Goal: Task Accomplishment & Management: Use online tool/utility

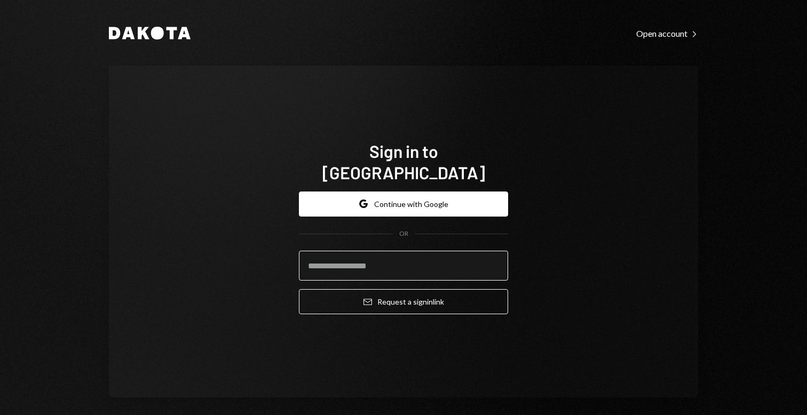
click at [390, 251] on input "email" at bounding box center [403, 266] width 209 height 30
type input "**********"
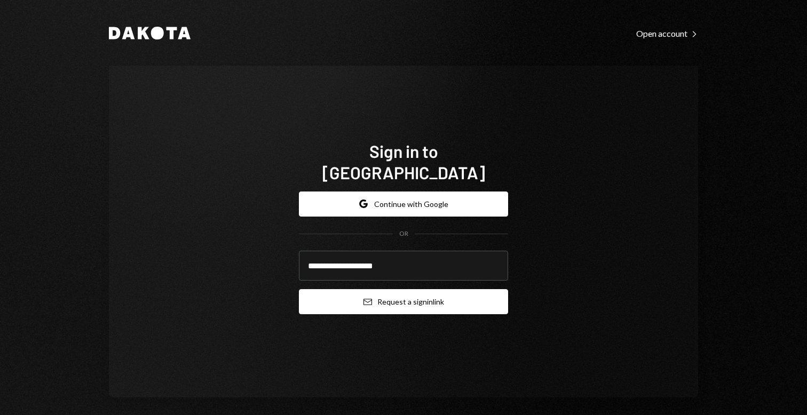
click at [389, 297] on button "Email Request a sign in link" at bounding box center [403, 301] width 209 height 25
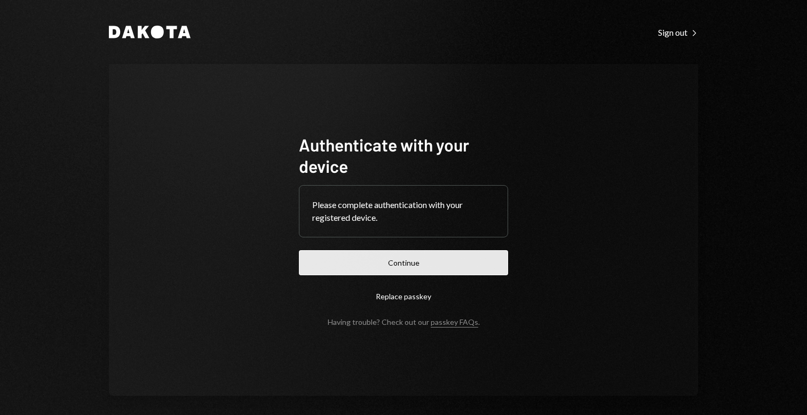
click at [430, 260] on button "Continue" at bounding box center [403, 262] width 209 height 25
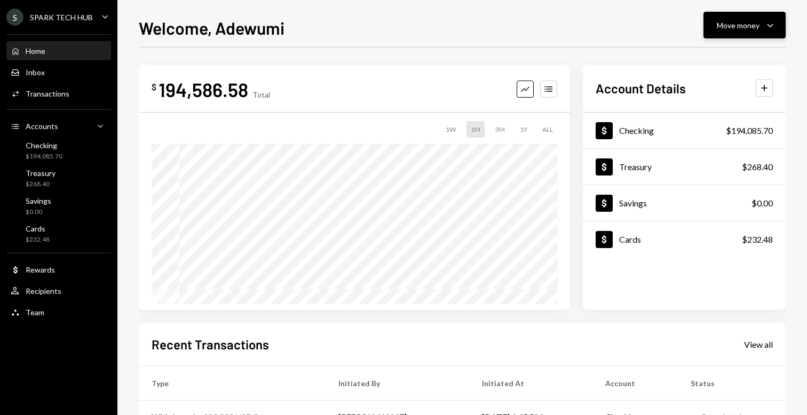
click at [748, 22] on div "Move money" at bounding box center [738, 25] width 43 height 11
click at [713, 54] on div "Send" at bounding box center [736, 57] width 78 height 11
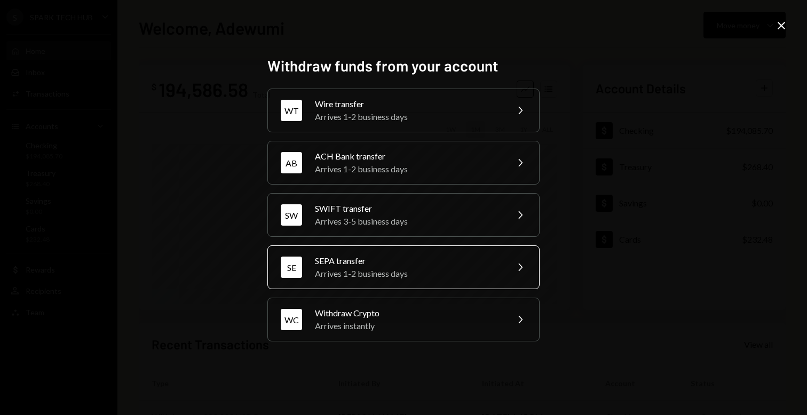
click at [394, 285] on div "SE SEPA transfer Arrives 1-2 business days Chevron Right" at bounding box center [404, 268] width 272 height 44
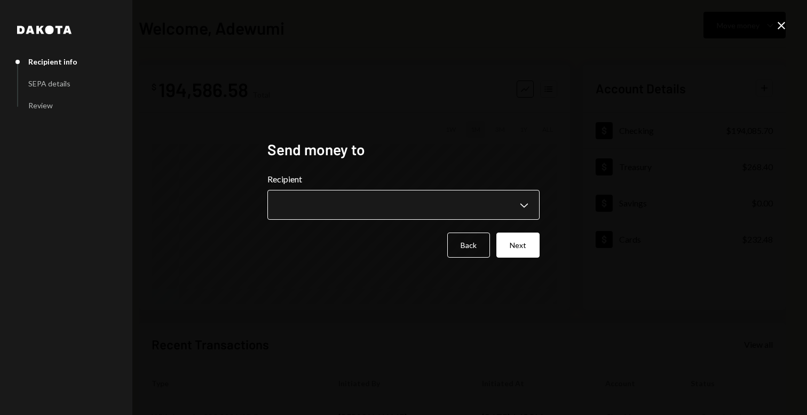
click at [334, 197] on body "**********" at bounding box center [403, 207] width 807 height 415
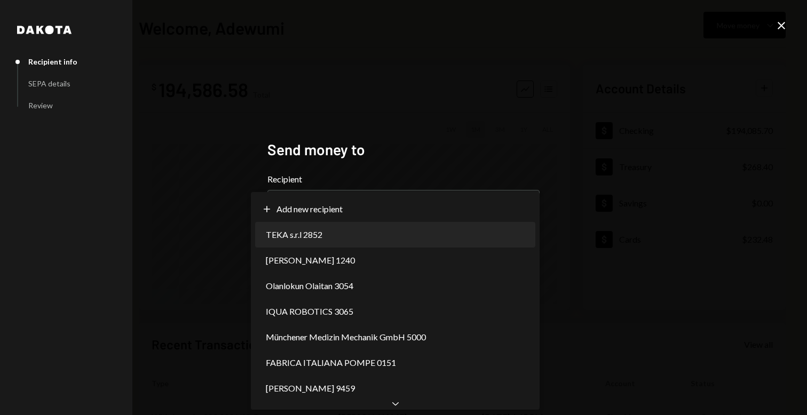
select select "**********"
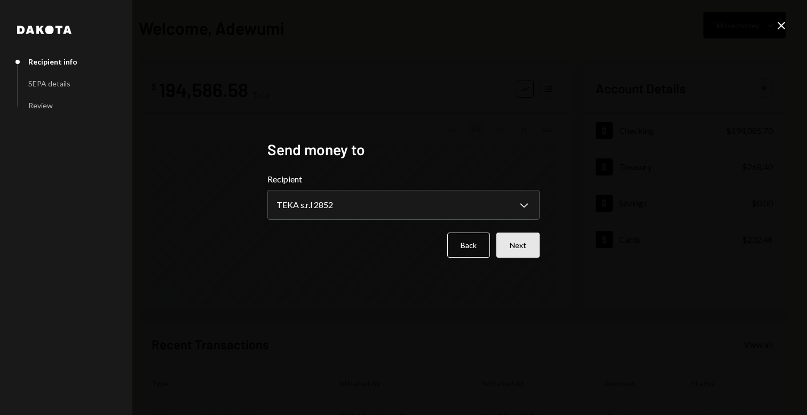
click at [538, 238] on button "Next" at bounding box center [518, 245] width 43 height 25
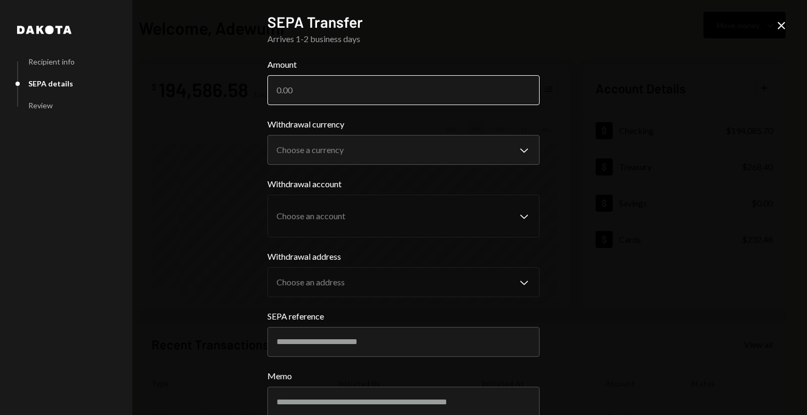
click at [347, 95] on input "Amount" at bounding box center [404, 90] width 272 height 30
paste input "19975.25"
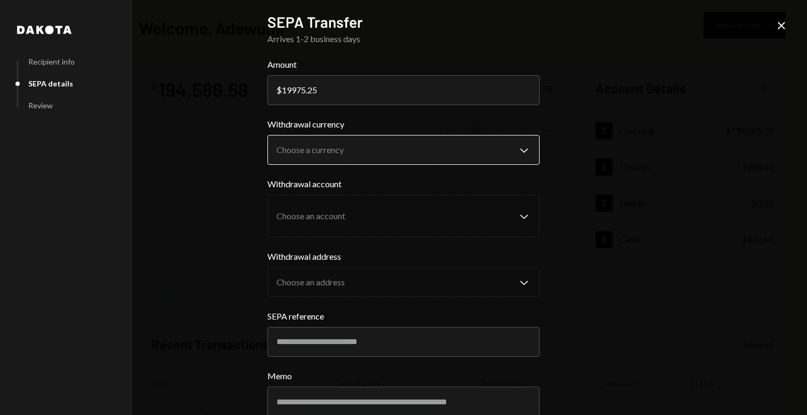
type input "19975.25"
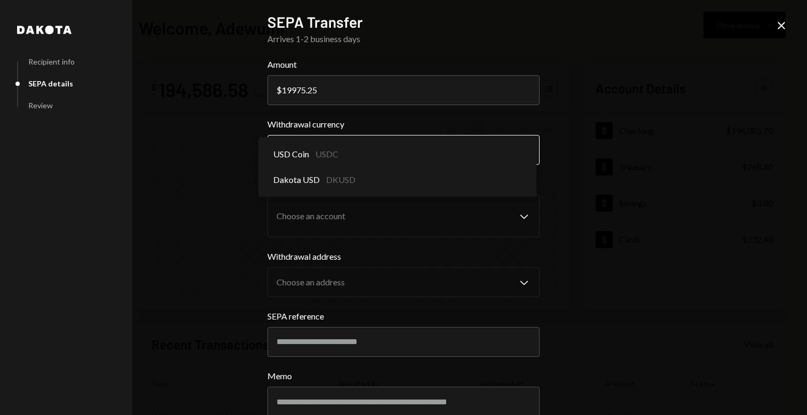
click at [317, 148] on body "S SPARK TECH HUB Caret Down Home Home Inbox Inbox Activities Transactions Accou…" at bounding box center [403, 207] width 807 height 415
select select "****"
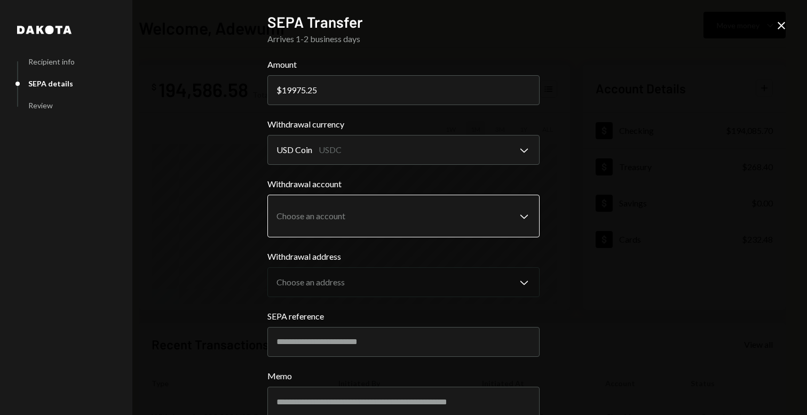
click at [319, 217] on body "S SPARK TECH HUB Caret Down Home Home Inbox Inbox Activities Transactions Accou…" at bounding box center [403, 207] width 807 height 415
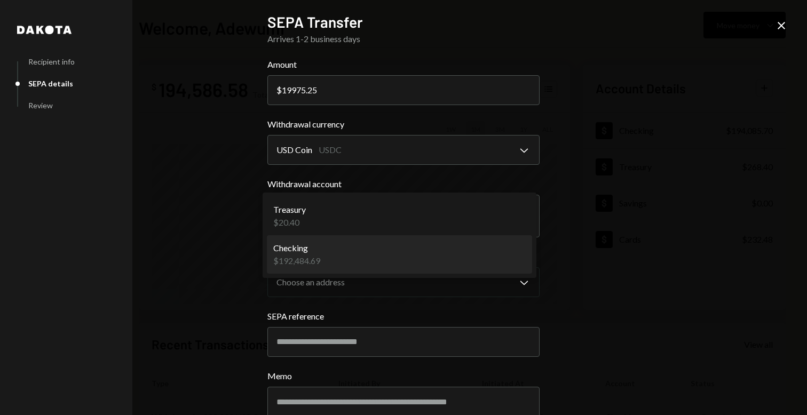
select select "**********"
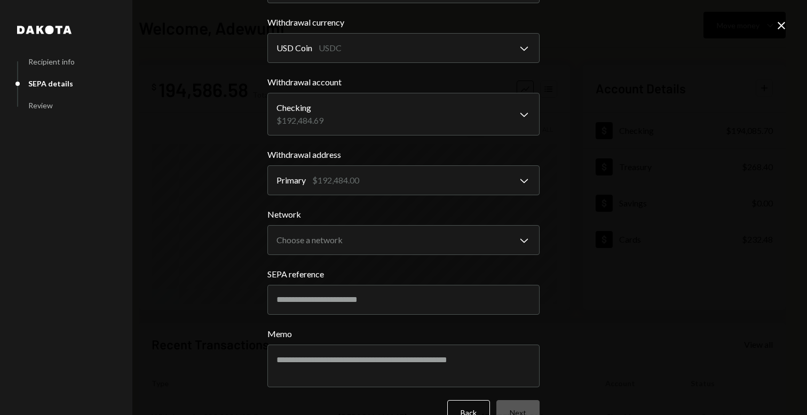
scroll to position [104, 0]
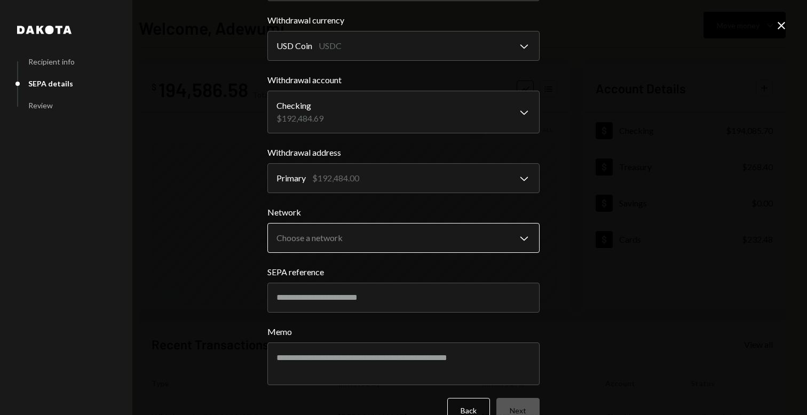
click at [339, 246] on body "S SPARK TECH HUB Caret Down Home Home Inbox Inbox Activities Transactions Accou…" at bounding box center [403, 207] width 807 height 415
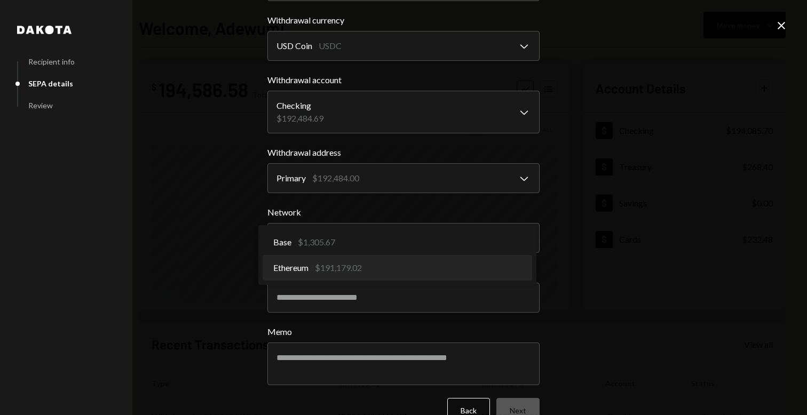
select select "**********"
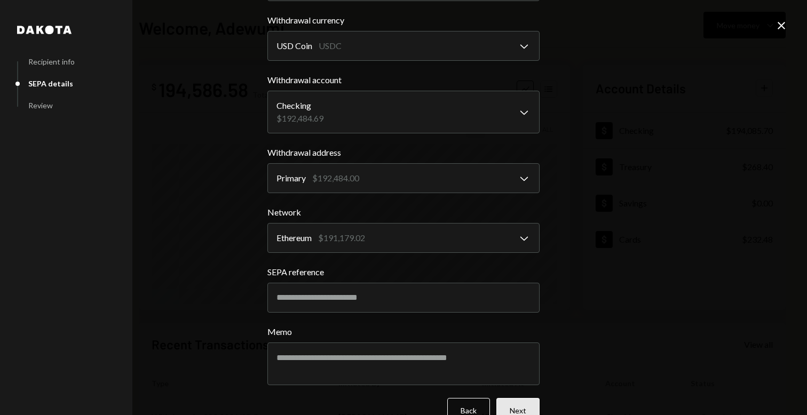
click at [520, 404] on button "Next" at bounding box center [518, 410] width 43 height 25
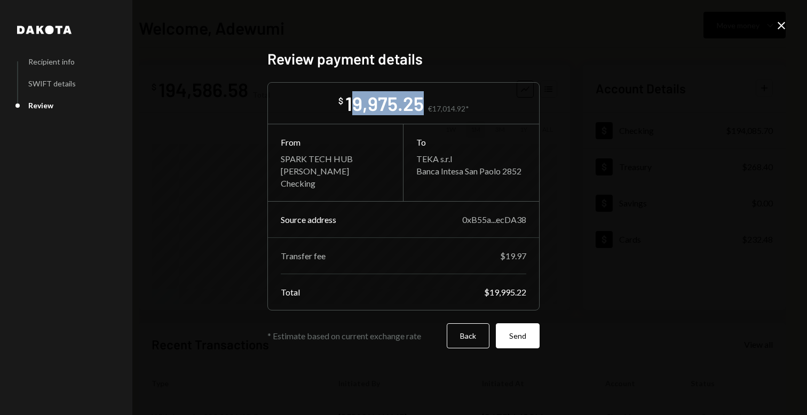
drag, startPoint x: 349, startPoint y: 106, endPoint x: 424, endPoint y: 105, distance: 74.2
click at [424, 105] on div "$ 19,975.25 €17,014.92*" at bounding box center [404, 103] width 131 height 24
click at [345, 102] on div "$ 19,975.25" at bounding box center [381, 103] width 85 height 24
drag, startPoint x: 349, startPoint y: 102, endPoint x: 425, endPoint y: 105, distance: 75.9
click at [425, 105] on div "$ 19,975.25 €17,014.92*" at bounding box center [404, 103] width 131 height 24
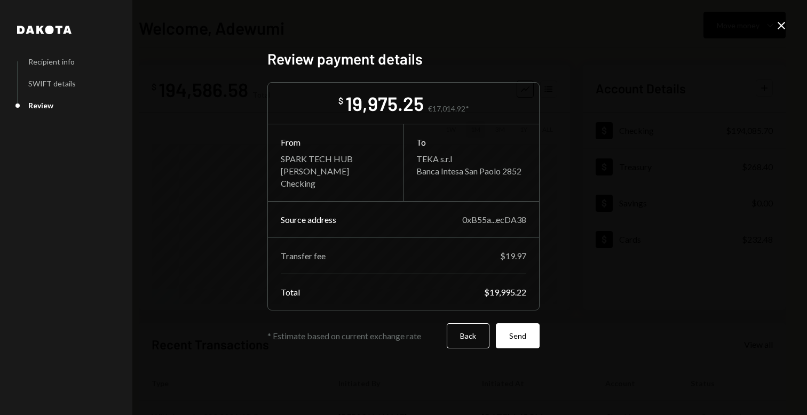
click at [778, 26] on icon "Close" at bounding box center [781, 25] width 13 height 13
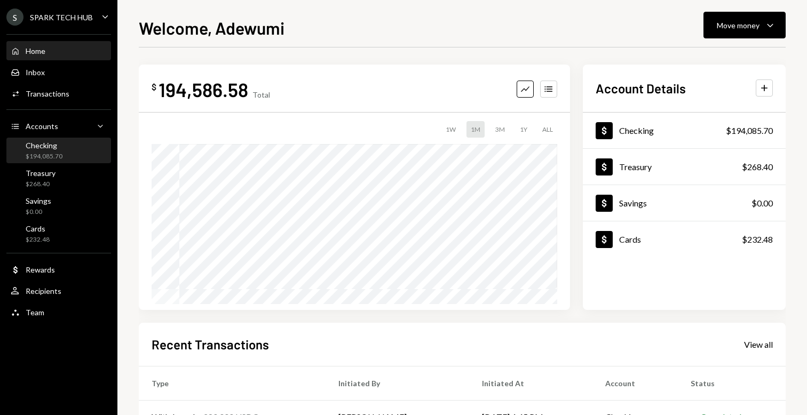
click at [47, 158] on div "$194,085.70" at bounding box center [44, 156] width 37 height 9
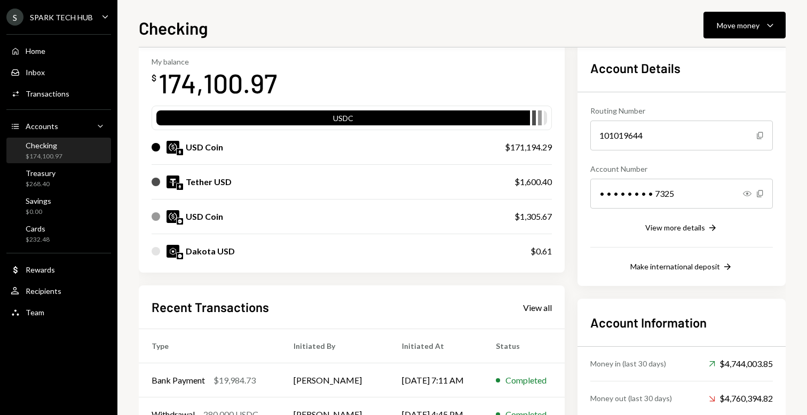
scroll to position [92, 0]
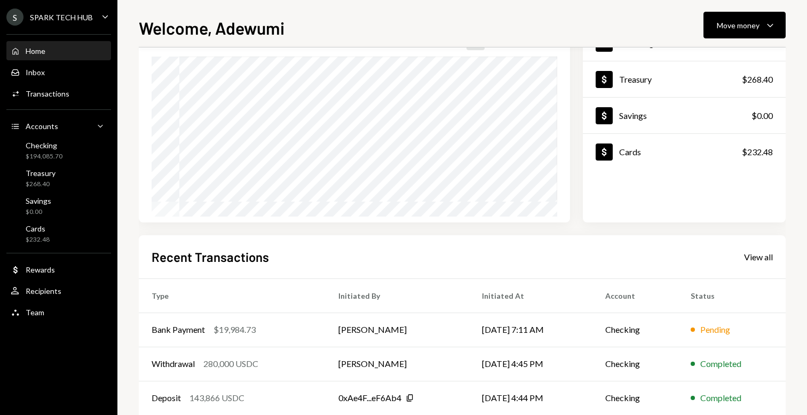
scroll to position [177, 0]
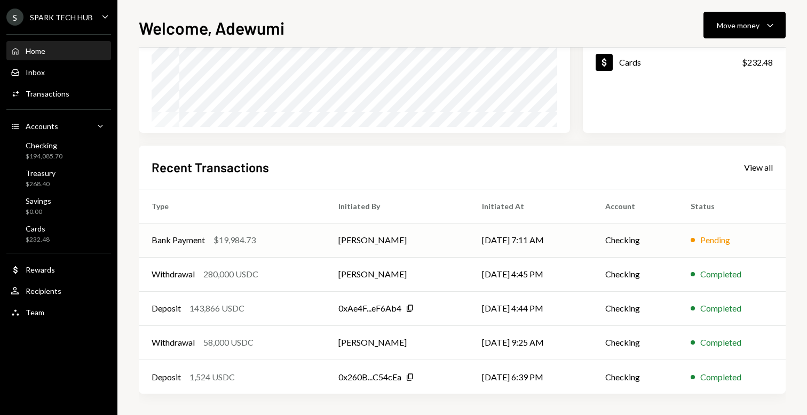
click at [457, 248] on td "[PERSON_NAME]" at bounding box center [397, 240] width 143 height 34
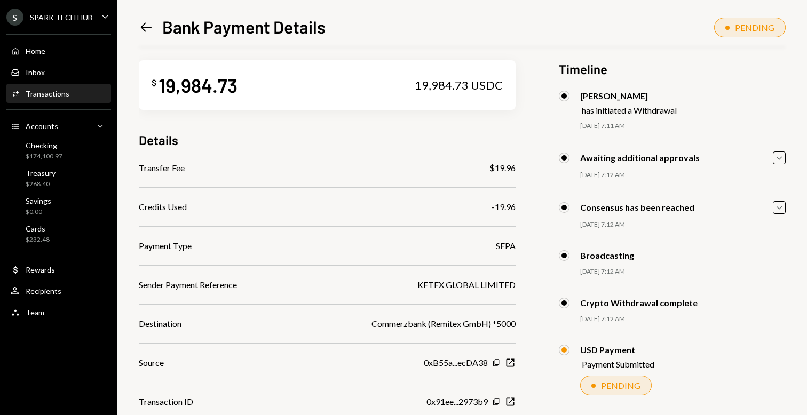
scroll to position [46, 0]
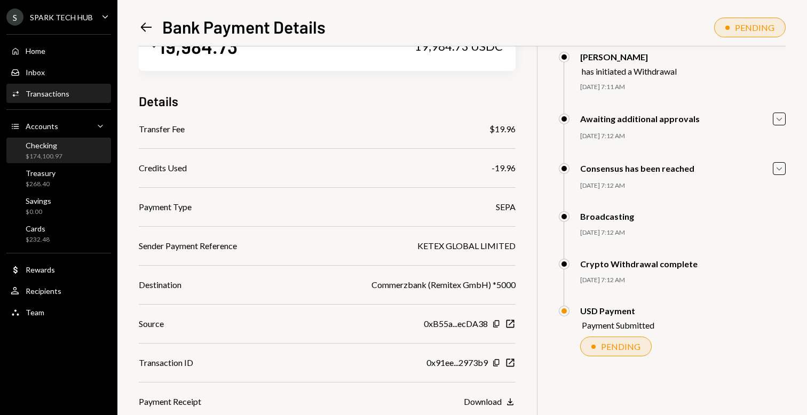
click at [41, 158] on div "$174,100.97" at bounding box center [44, 156] width 37 height 9
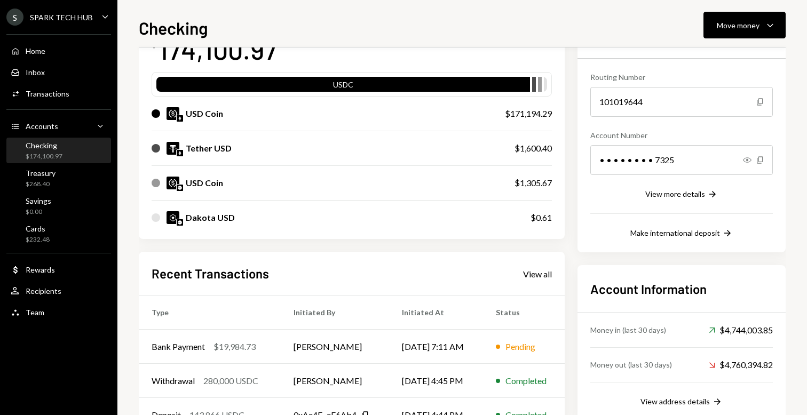
scroll to position [131, 0]
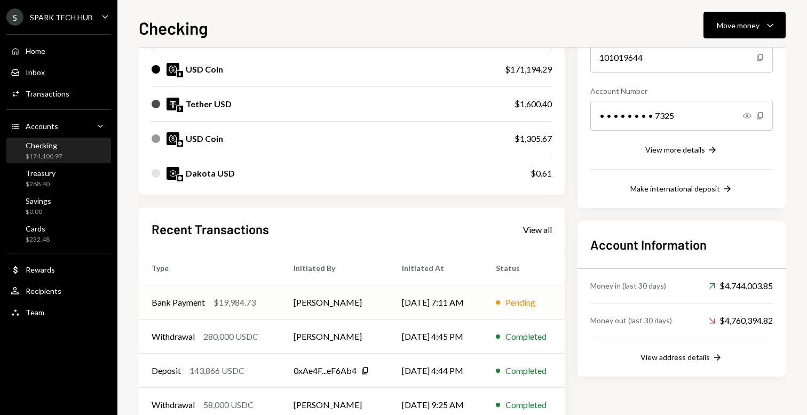
click at [330, 306] on td "[PERSON_NAME]" at bounding box center [335, 303] width 109 height 34
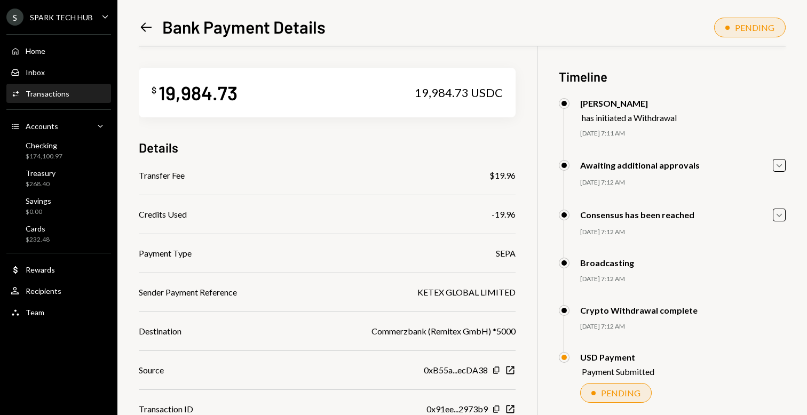
scroll to position [46, 0]
click at [56, 148] on div "Checking" at bounding box center [44, 145] width 37 height 9
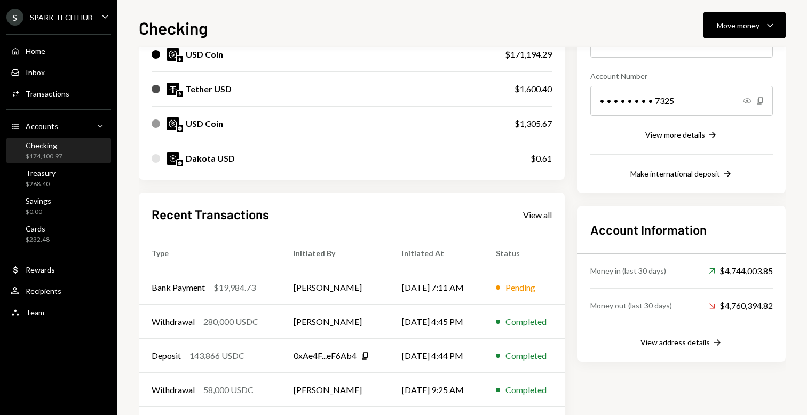
scroll to position [151, 0]
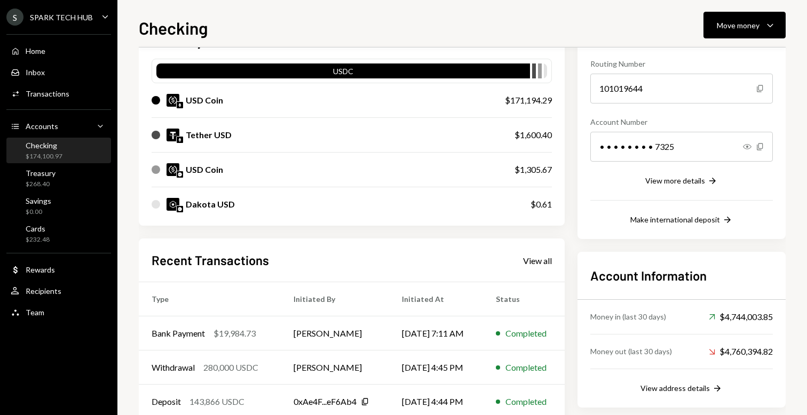
scroll to position [103, 0]
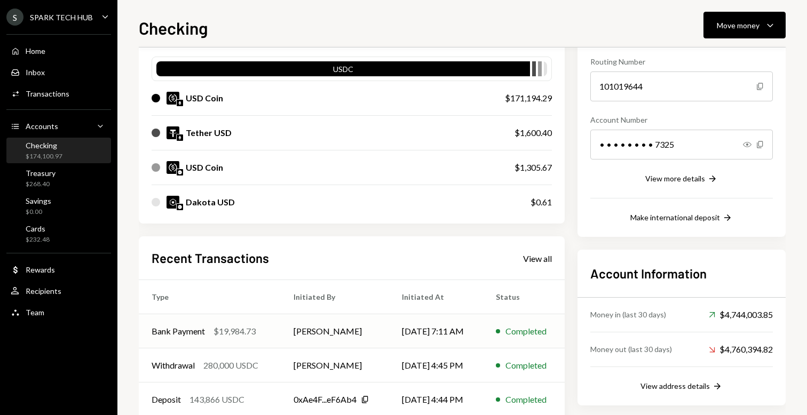
click at [357, 336] on td "Olusola Kolawole" at bounding box center [335, 332] width 109 height 34
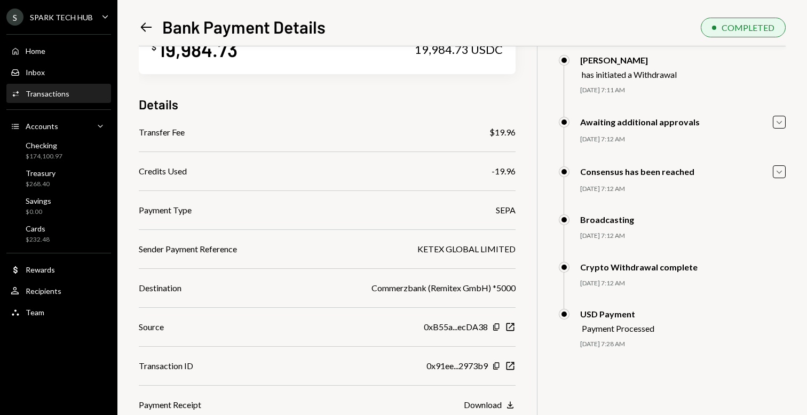
scroll to position [46, 0]
